Goal: Book appointment/travel/reservation

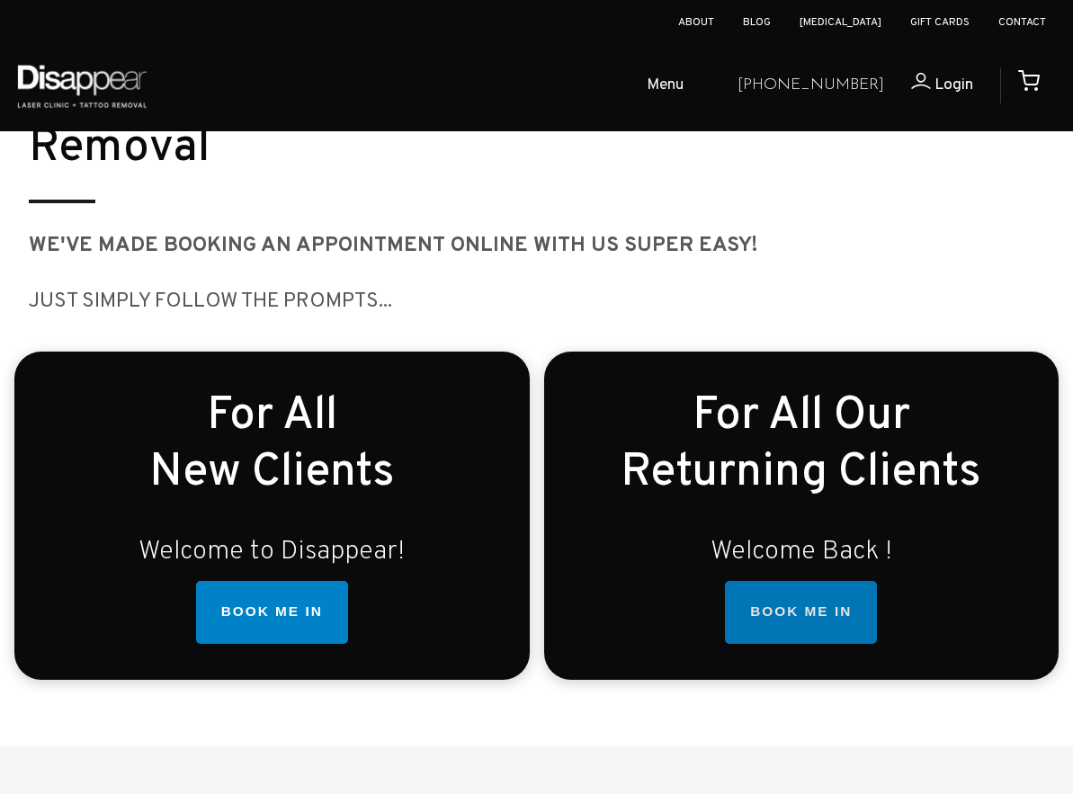
click at [818, 610] on link "BOOK ME IN" at bounding box center [801, 612] width 152 height 63
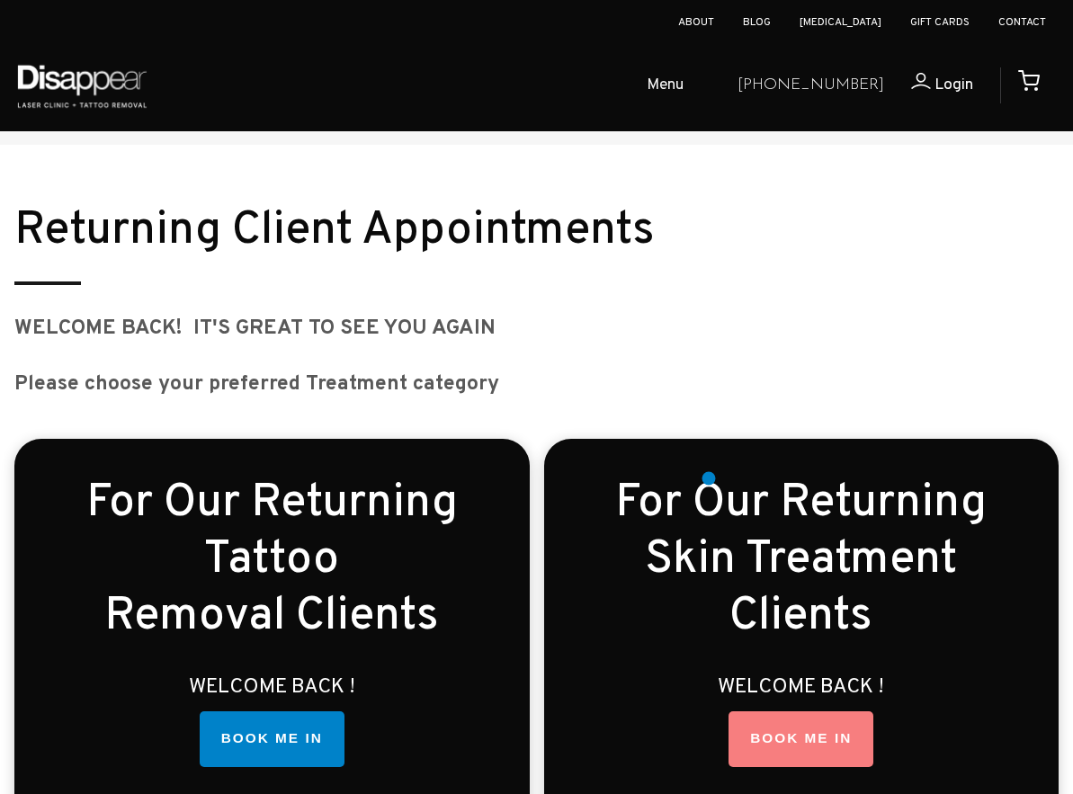
scroll to position [2414, 0]
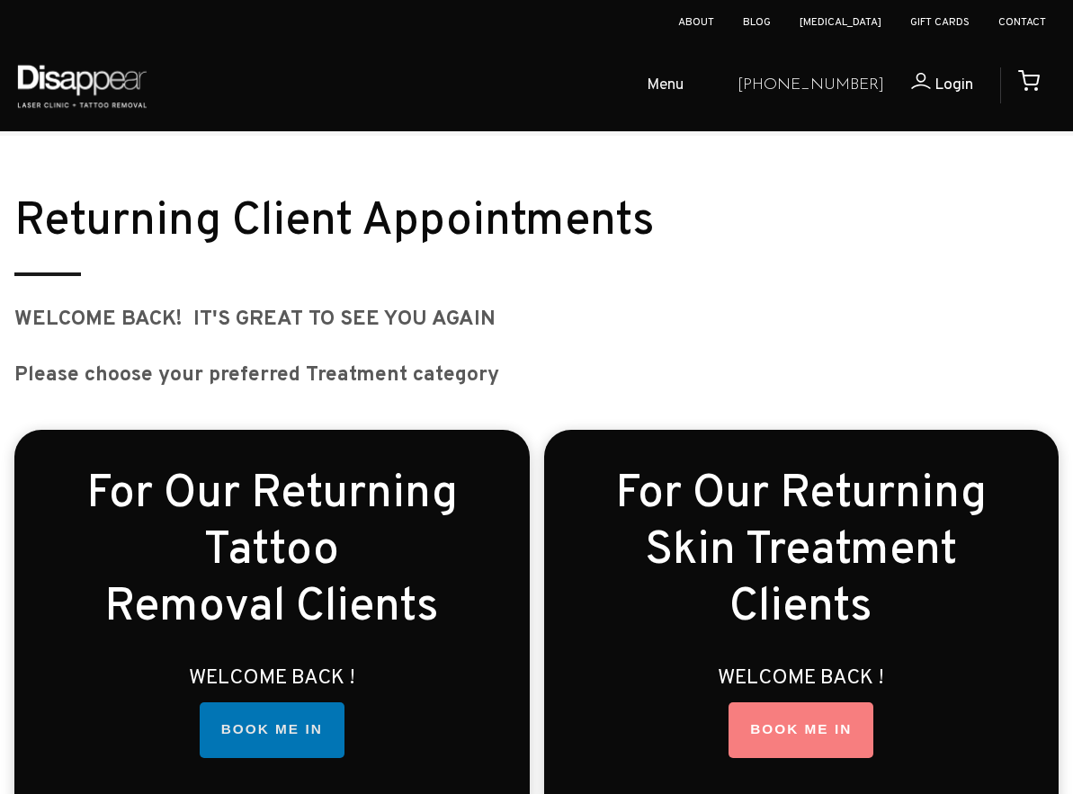
click at [305, 703] on link "BOOK ME IN" at bounding box center [272, 731] width 145 height 56
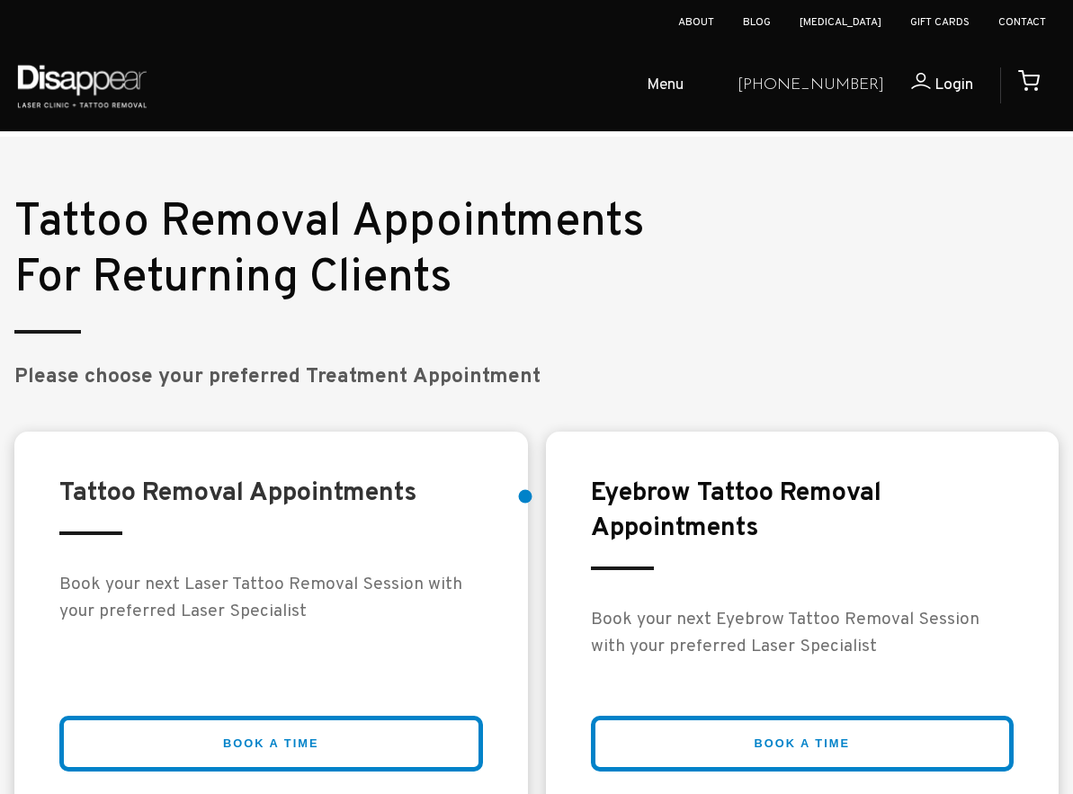
scroll to position [3168, 0]
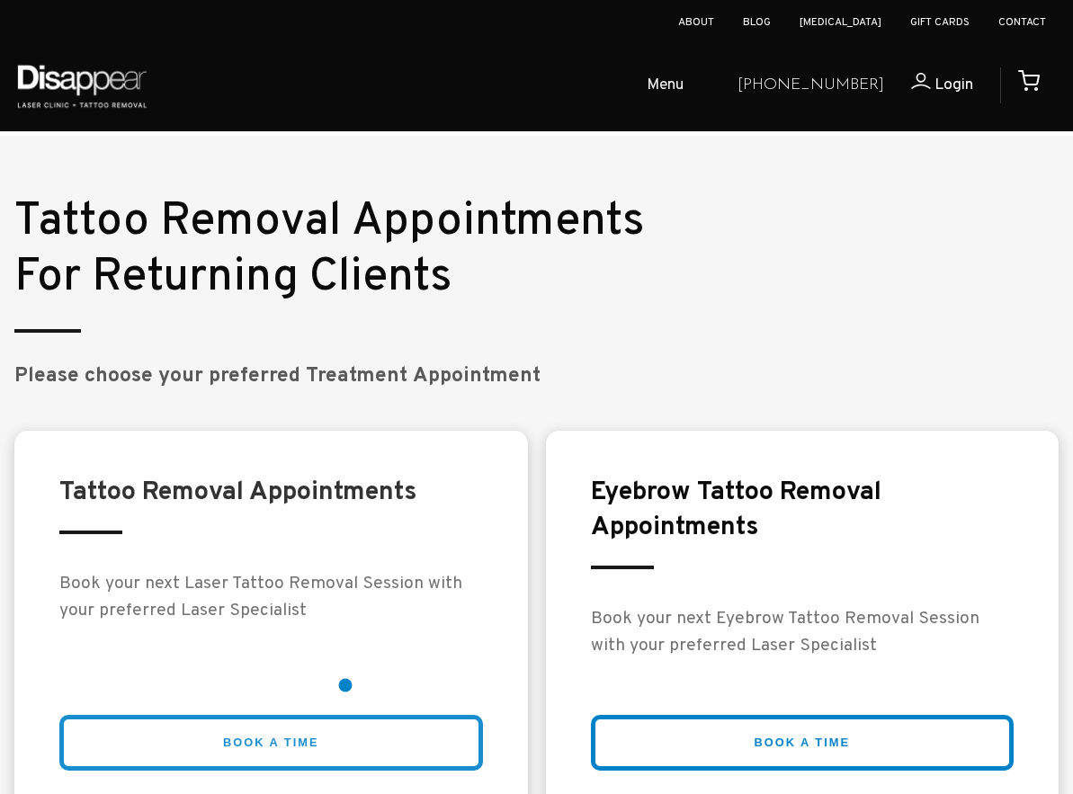
click at [346, 715] on link "BOOK A TIME" at bounding box center [271, 743] width 424 height 57
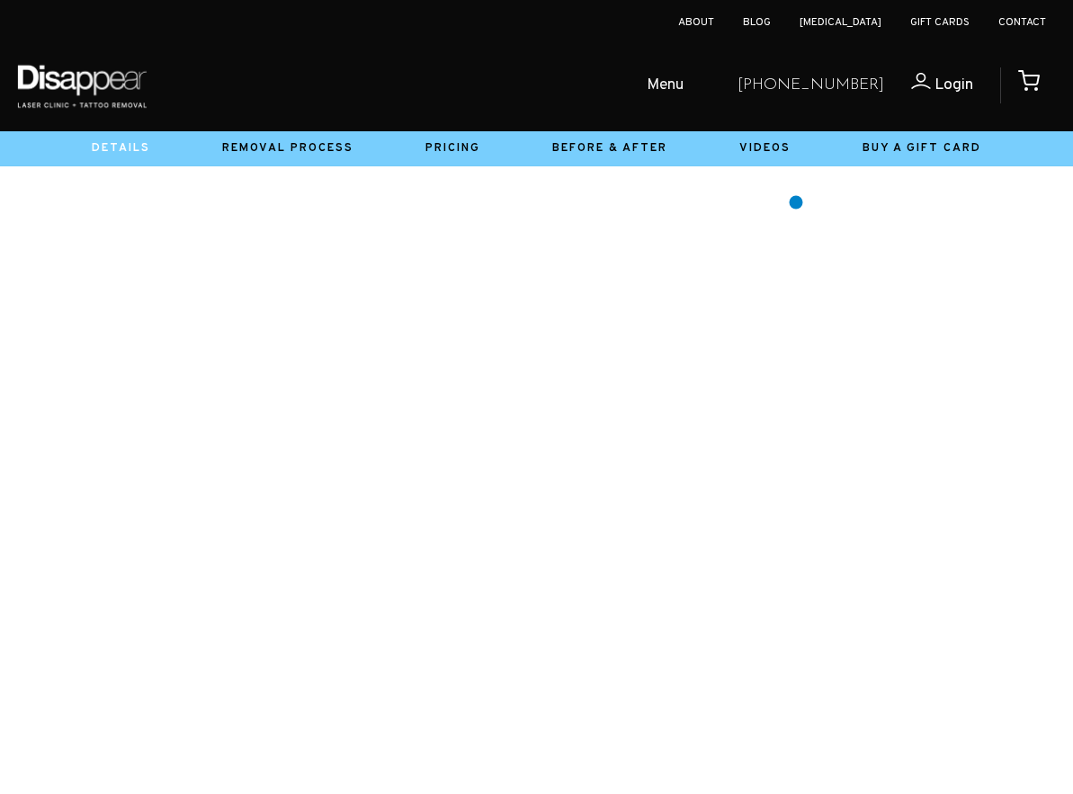
scroll to position [490, 0]
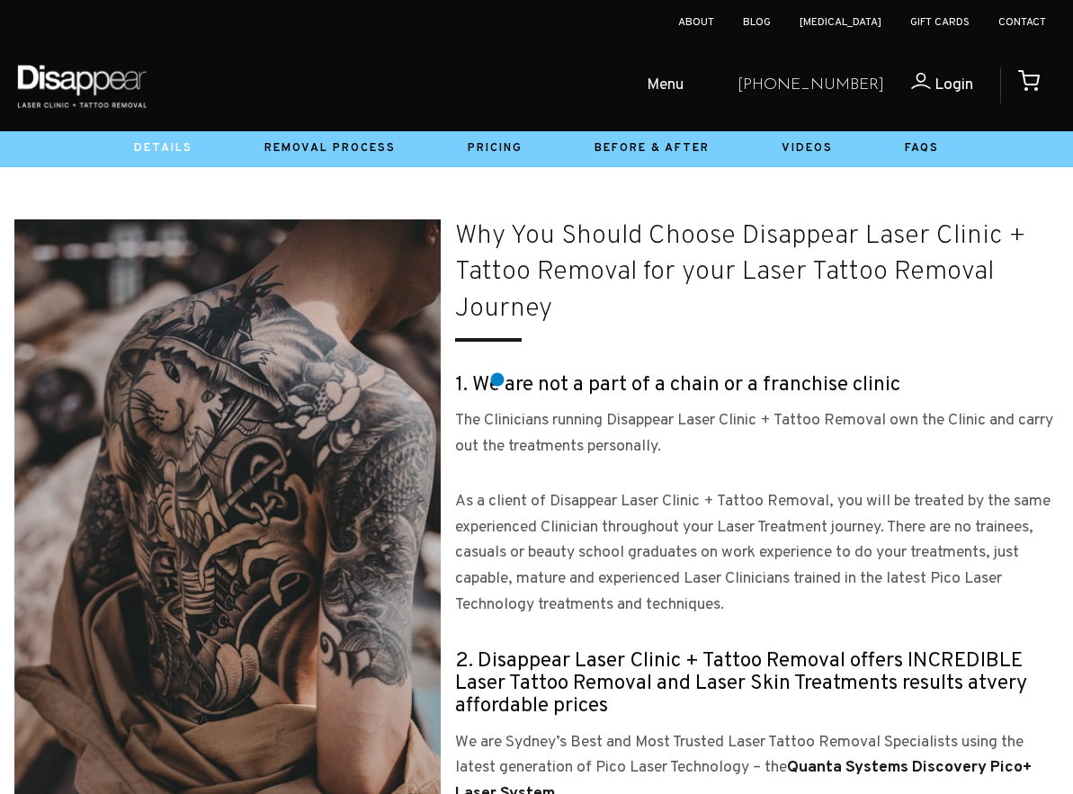
scroll to position [1897, 0]
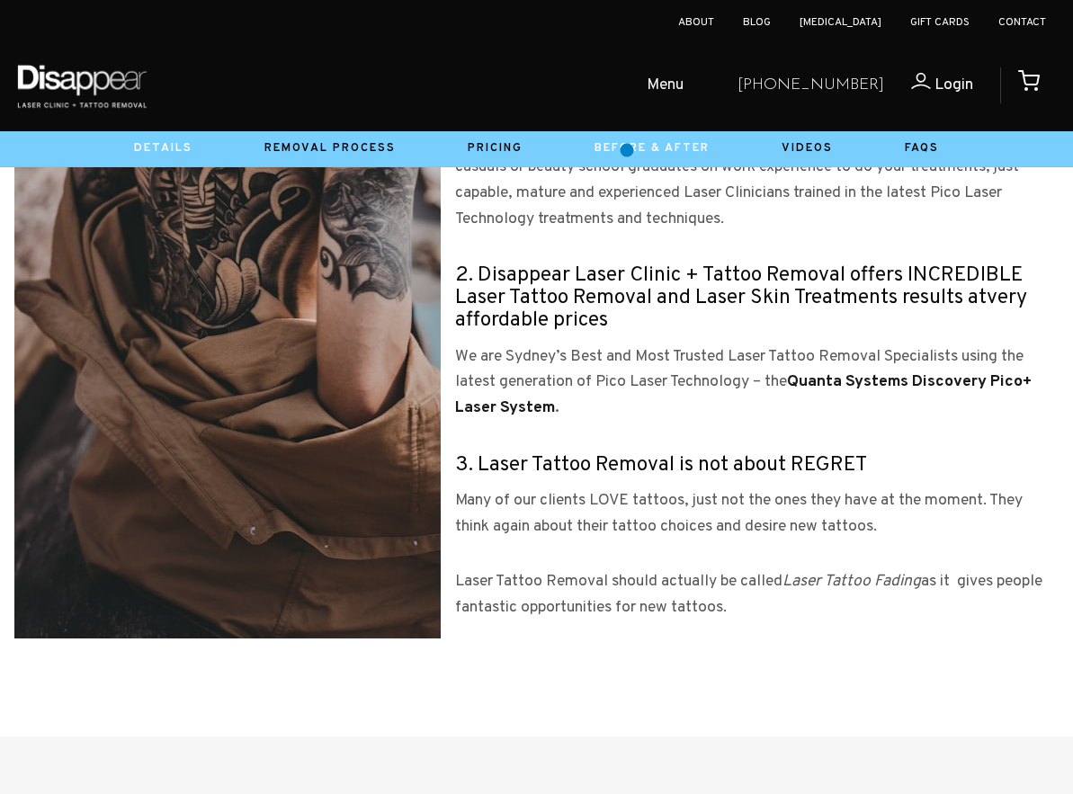
click at [627, 150] on link "Before & After" at bounding box center [652, 148] width 115 height 14
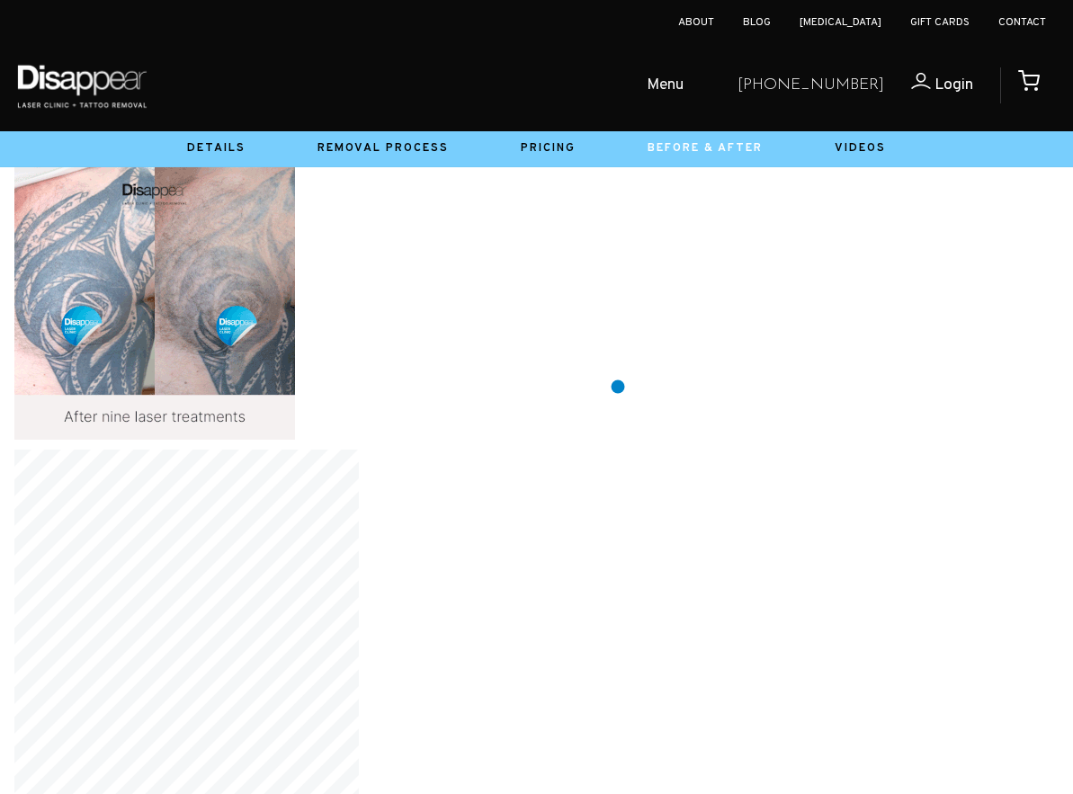
scroll to position [1409, 0]
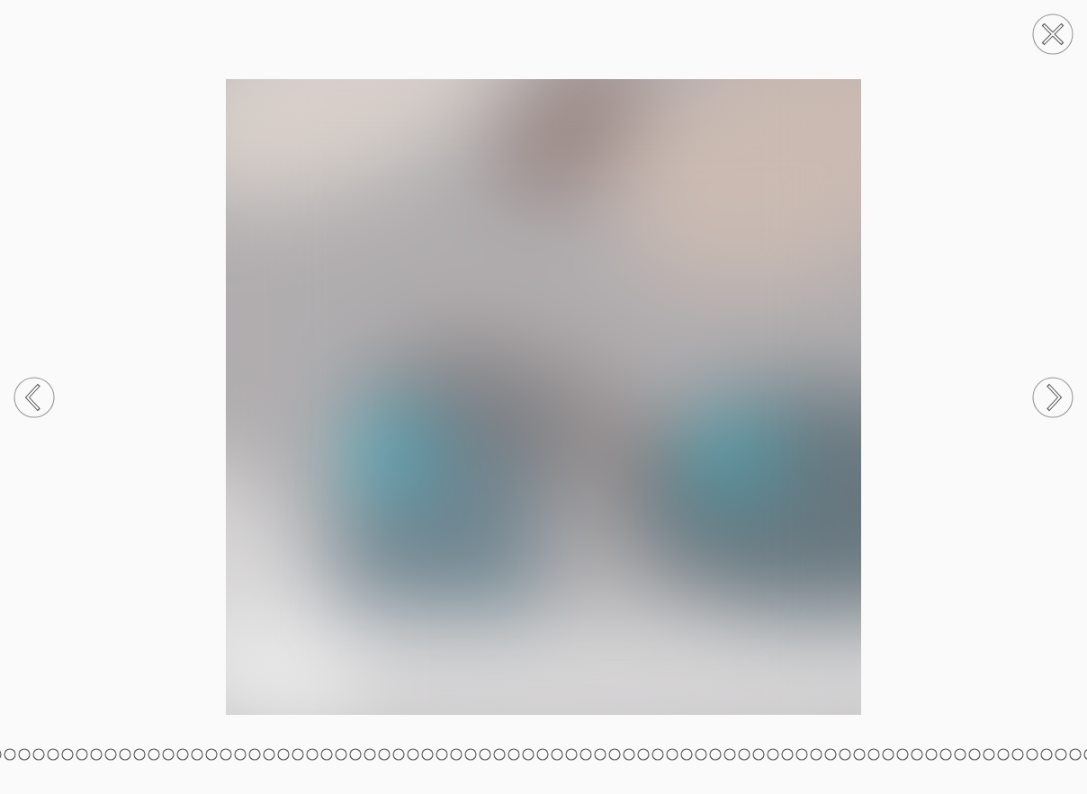
click at [1045, 31] on circle at bounding box center [1053, 34] width 40 height 40
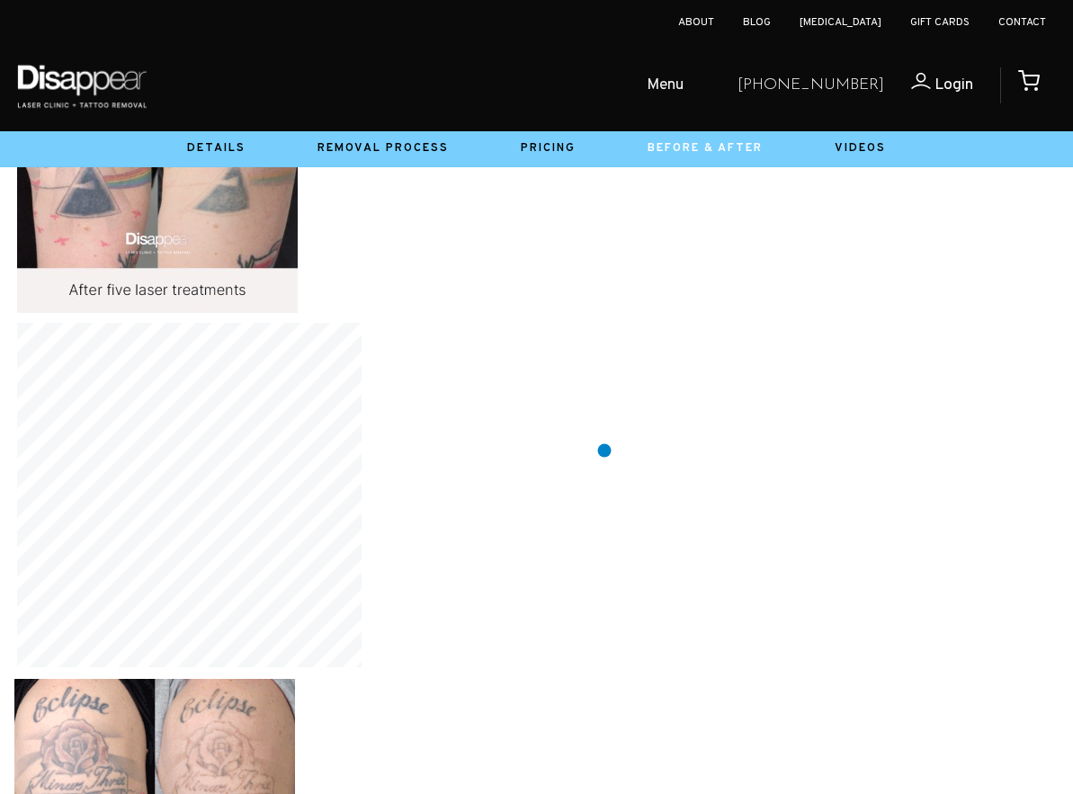
scroll to position [6763, 0]
